Goal: Navigation & Orientation: Understand site structure

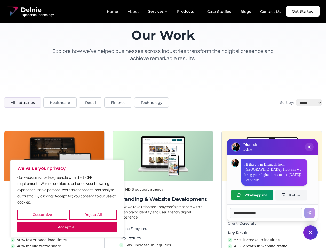
click at [42, 214] on button "Customize" at bounding box center [42, 214] width 50 height 10
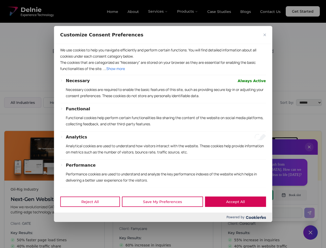
click at [93, 214] on div "Customize Consent Preferences We use cookies to help you navigate efficiently a…" at bounding box center [163, 124] width 218 height 196
click at [67, 222] on div "Powered by" at bounding box center [163, 216] width 218 height 9
click at [163, 124] on p "Functional cookies help perform certain functionalities like sharing the conten…" at bounding box center [166, 121] width 200 height 12
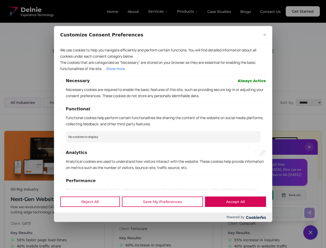
click at [309, 152] on div at bounding box center [163, 124] width 326 height 248
click at [252, 195] on div "Reject All Save My Preferences Accept All" at bounding box center [163, 201] width 218 height 22
click at [291, 195] on div at bounding box center [163, 124] width 326 height 248
click at [310, 232] on div at bounding box center [163, 124] width 326 height 248
click at [158, 11] on div at bounding box center [163, 124] width 326 height 248
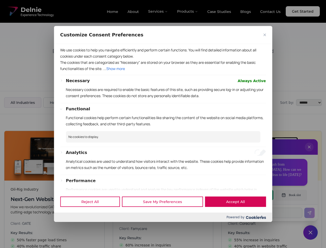
click at [188, 11] on div at bounding box center [163, 124] width 326 height 248
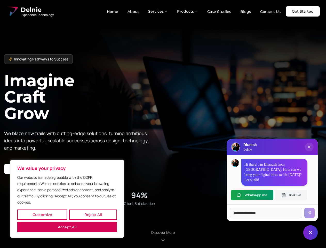
click at [42, 214] on button "Customize" at bounding box center [42, 214] width 50 height 10
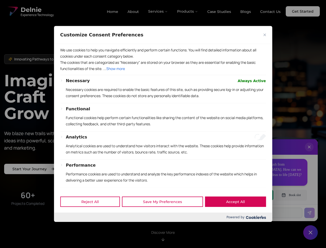
click at [93, 44] on div "Customize Consent Preferences" at bounding box center [163, 35] width 218 height 18
click at [67, 222] on div "Powered by" at bounding box center [163, 216] width 218 height 9
click at [163, 124] on p "Functional cookies help perform certain functionalities like sharing the conten…" at bounding box center [166, 121] width 200 height 12
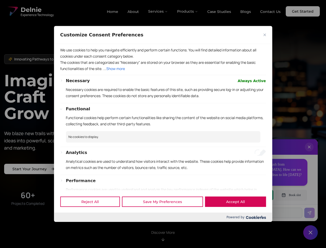
click at [158, 11] on div at bounding box center [163, 124] width 326 height 248
click at [188, 11] on div at bounding box center [163, 124] width 326 height 248
click at [309, 152] on div at bounding box center [163, 124] width 326 height 248
click at [252, 195] on div "Reject All Save My Preferences Accept All" at bounding box center [163, 201] width 218 height 22
click at [291, 195] on div at bounding box center [163, 124] width 326 height 248
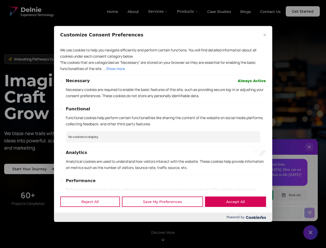
click at [310, 232] on div at bounding box center [163, 124] width 326 height 248
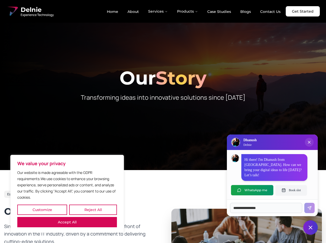
click at [42, 210] on button "Customize" at bounding box center [42, 210] width 50 height 10
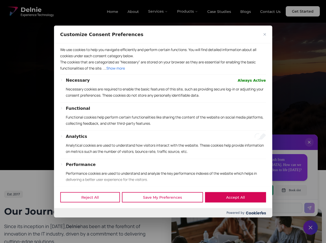
click at [93, 203] on button "Reject All" at bounding box center [90, 197] width 60 height 10
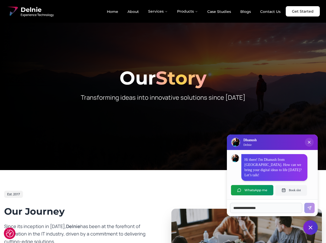
click at [163, 121] on div at bounding box center [163, 85] width 326 height 170
click at [158, 11] on button "Services" at bounding box center [158, 11] width 28 height 10
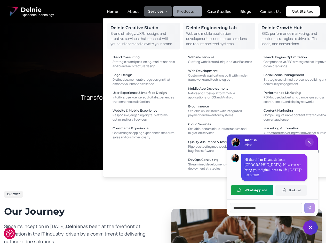
click at [188, 11] on button "Products" at bounding box center [187, 11] width 29 height 10
